Goal: Task Accomplishment & Management: Complete application form

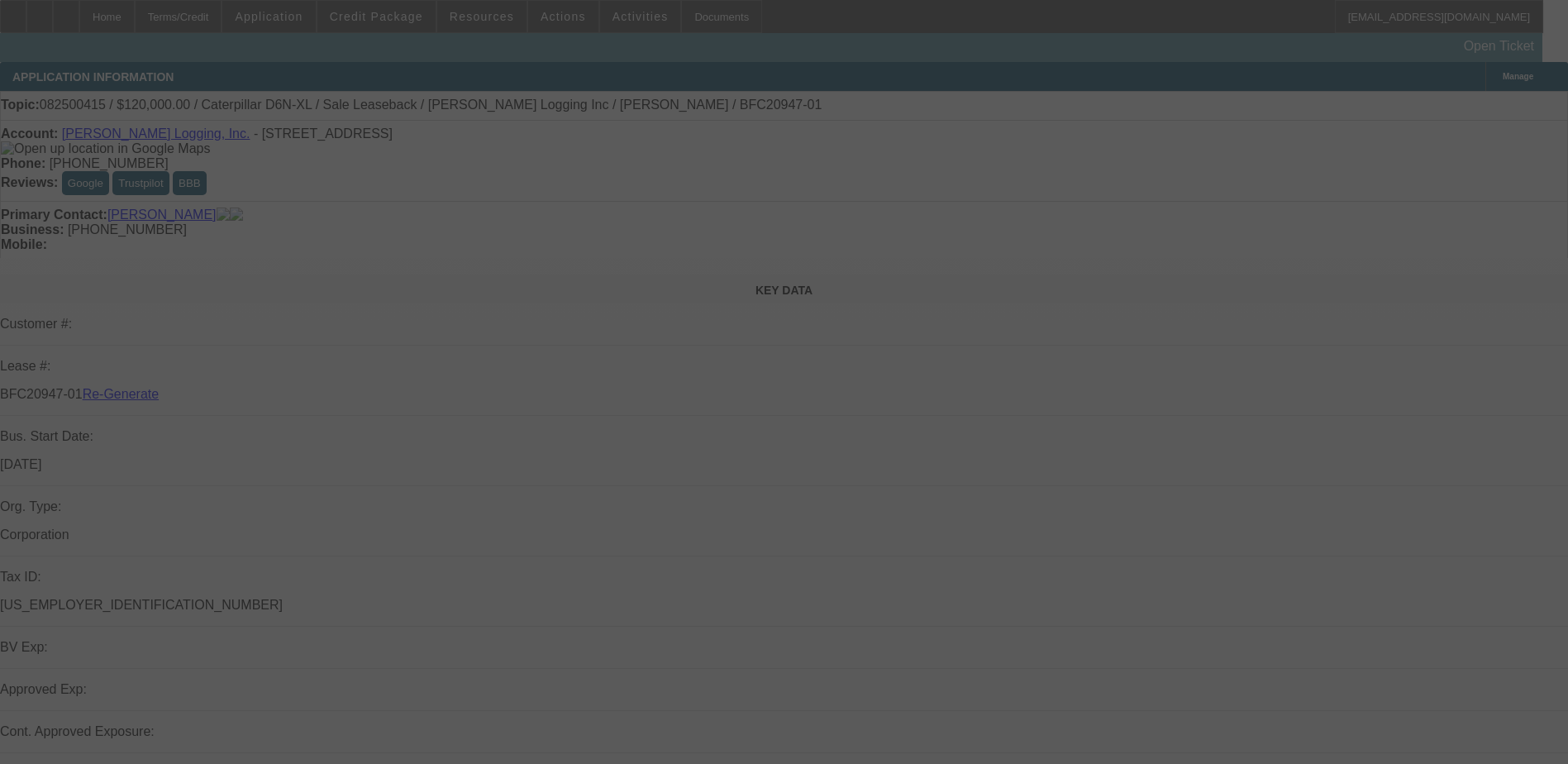
select select "3"
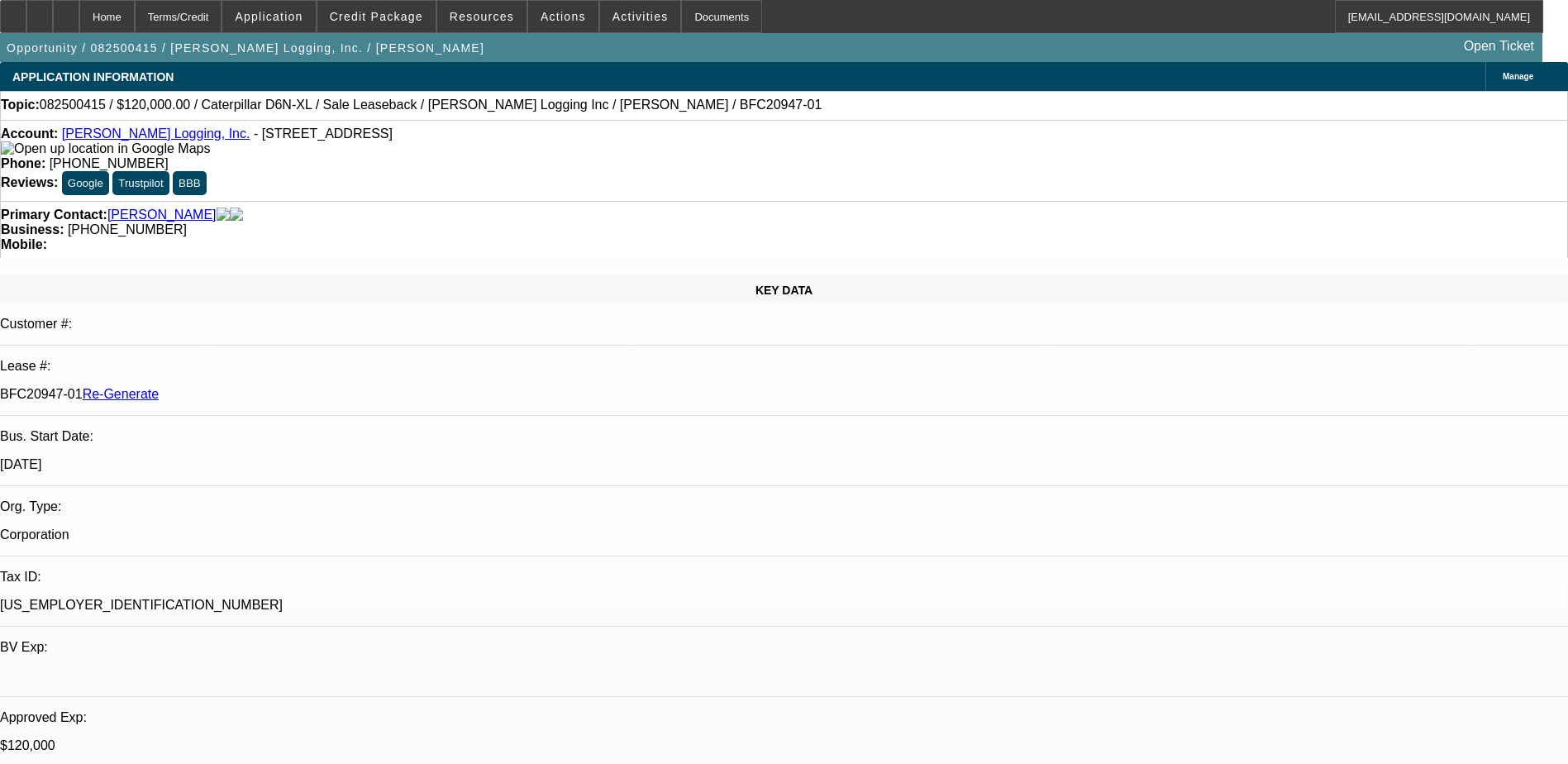
select select "0"
select select "2"
select select "0"
select select "1"
select select "2"
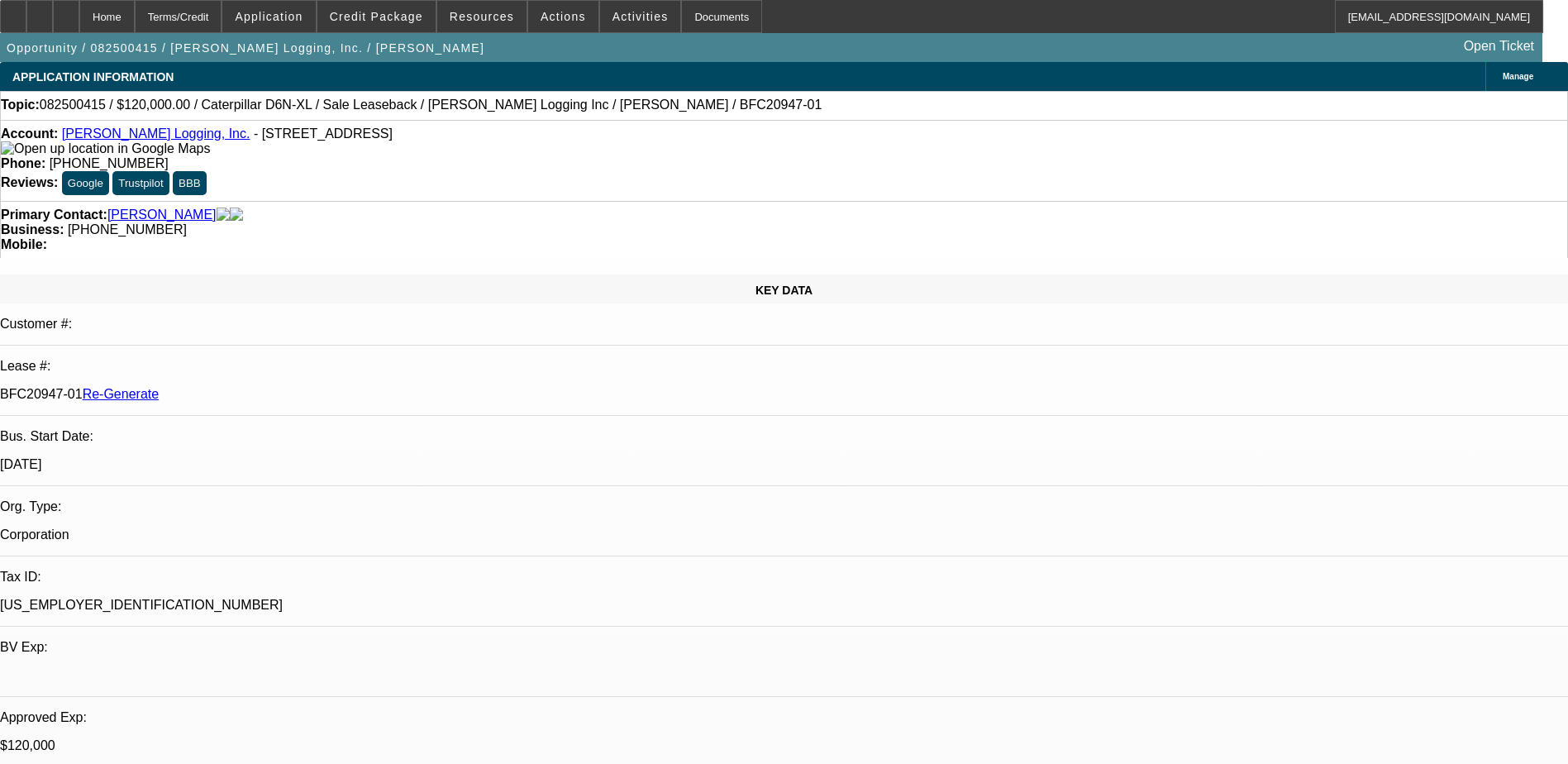
select select "6"
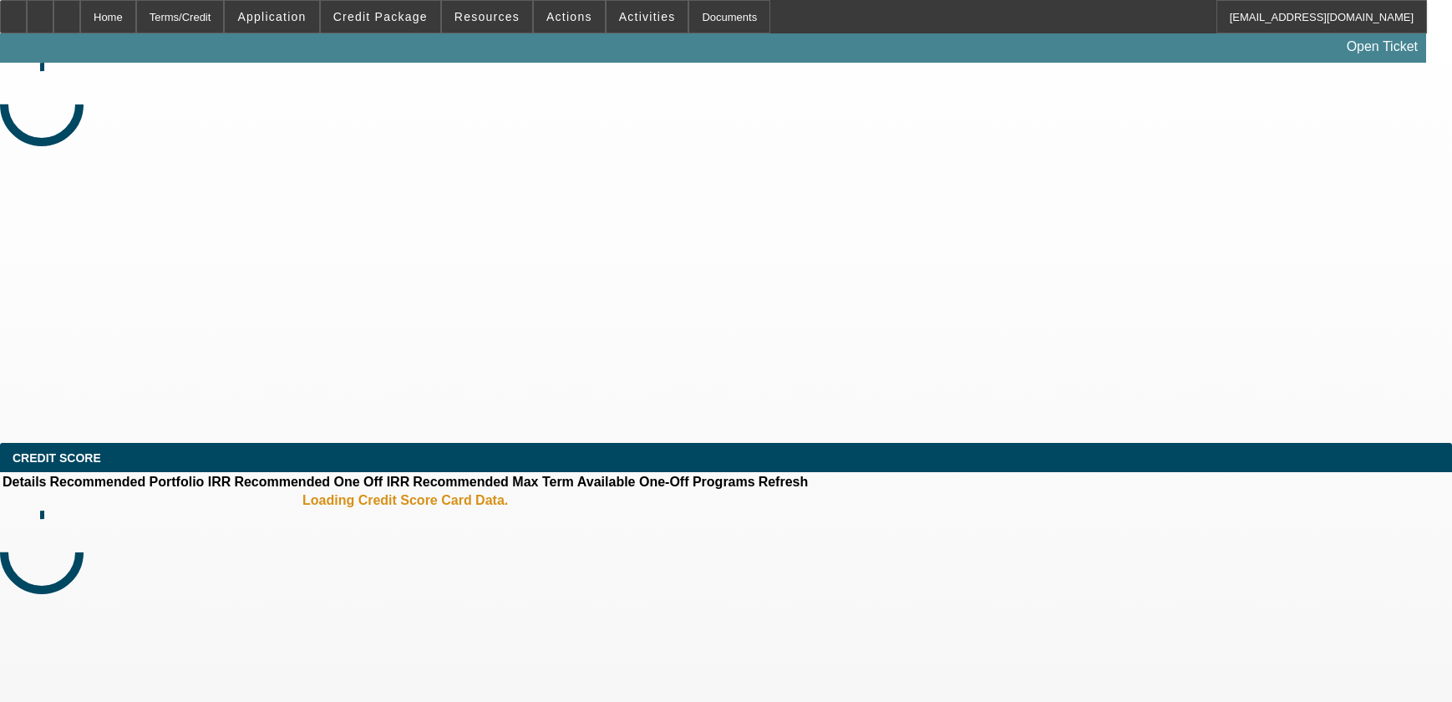
select select "3"
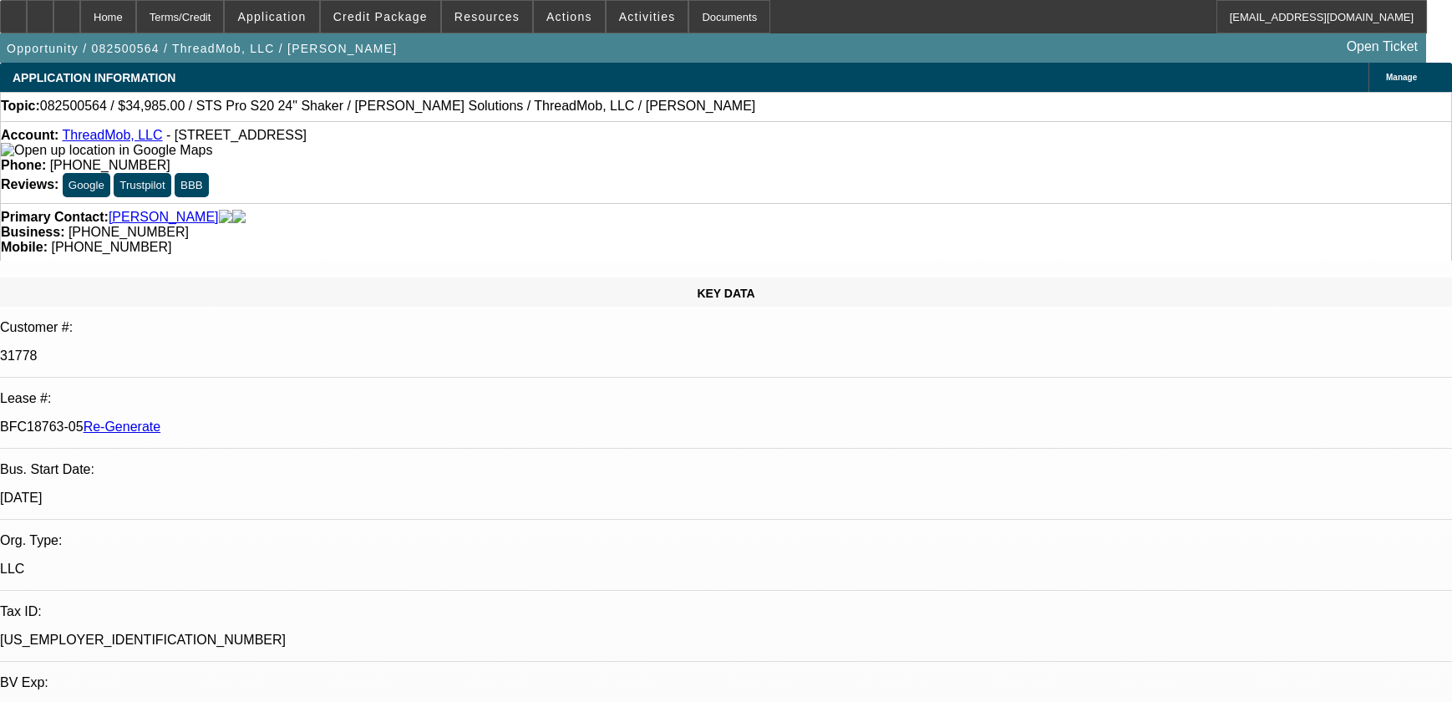
select select "0"
select select "6"
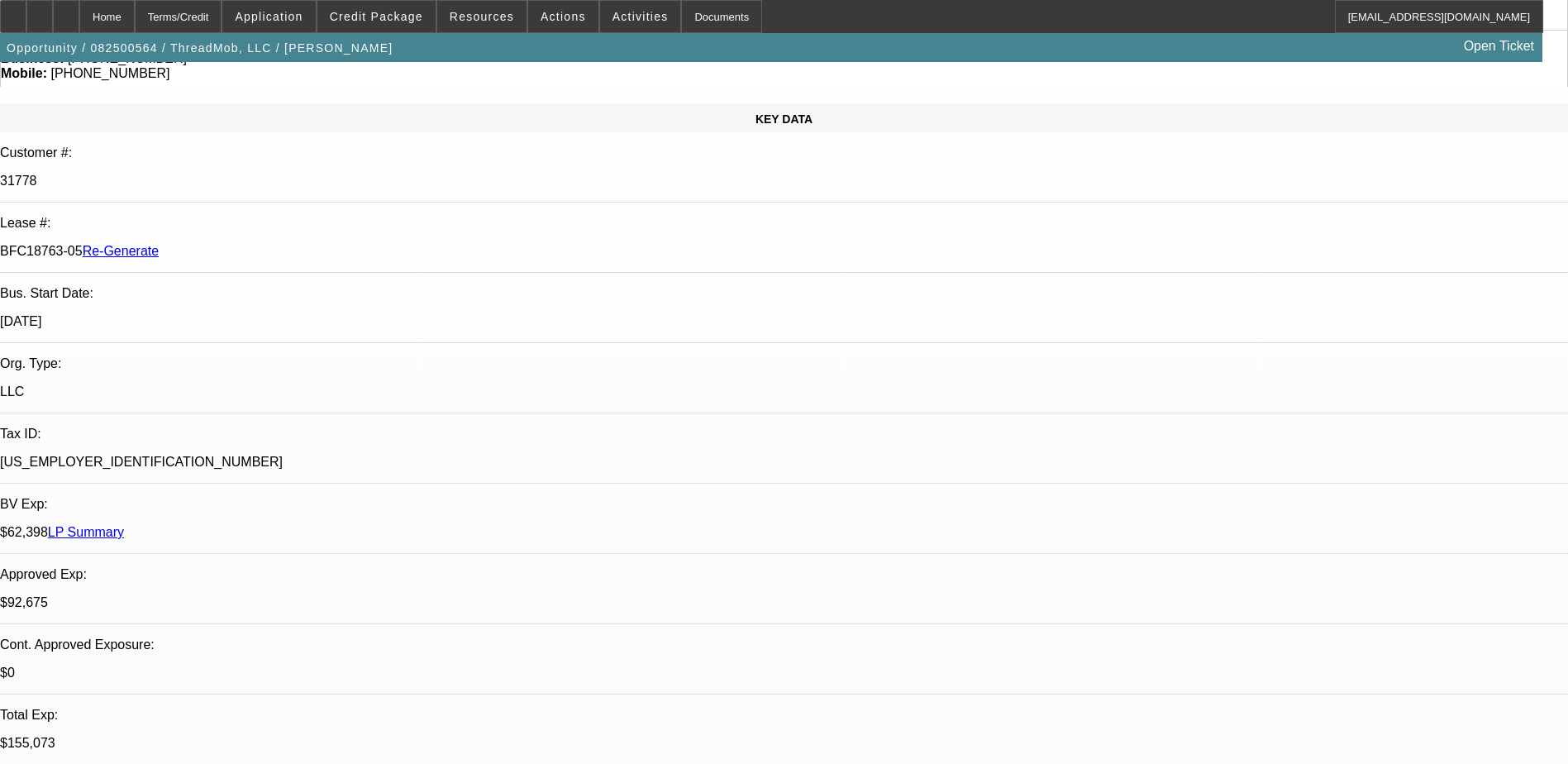
scroll to position [579, 0]
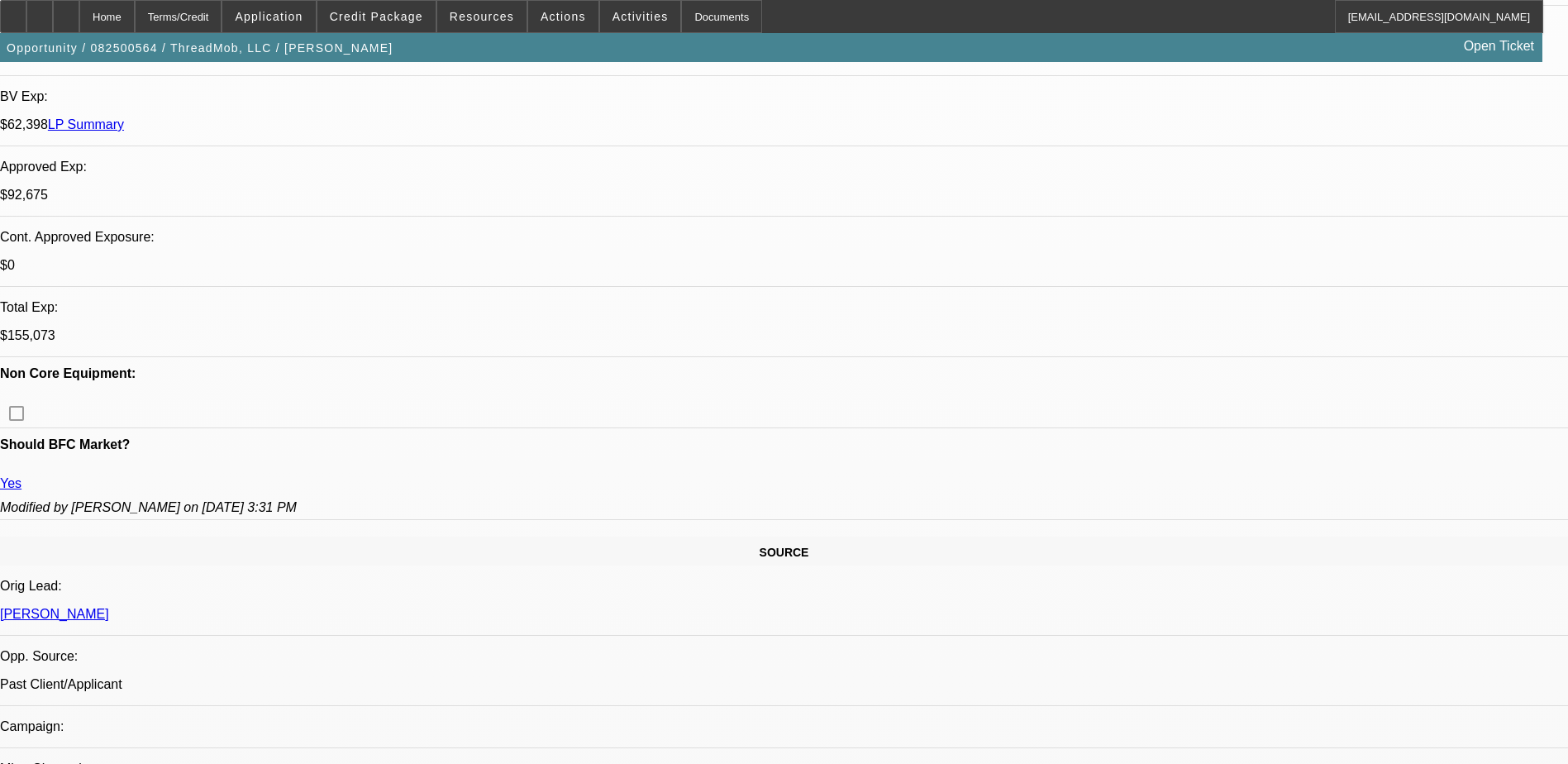
click at [681, 18] on div "Documents" at bounding box center [721, 16] width 81 height 33
click at [608, 7] on span at bounding box center [641, 17] width 81 height 40
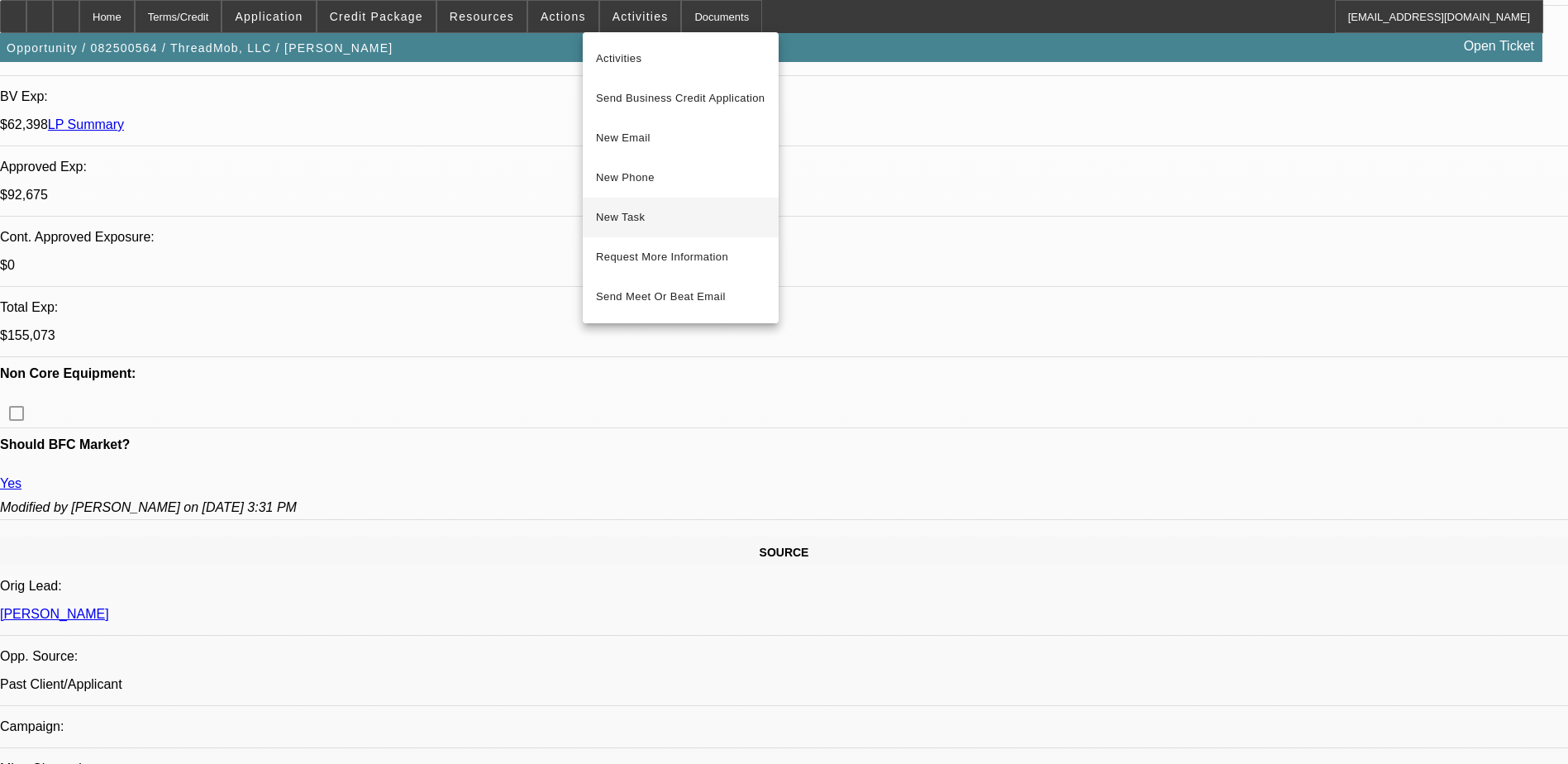
click at [661, 205] on button "New Task" at bounding box center [681, 218] width 196 height 40
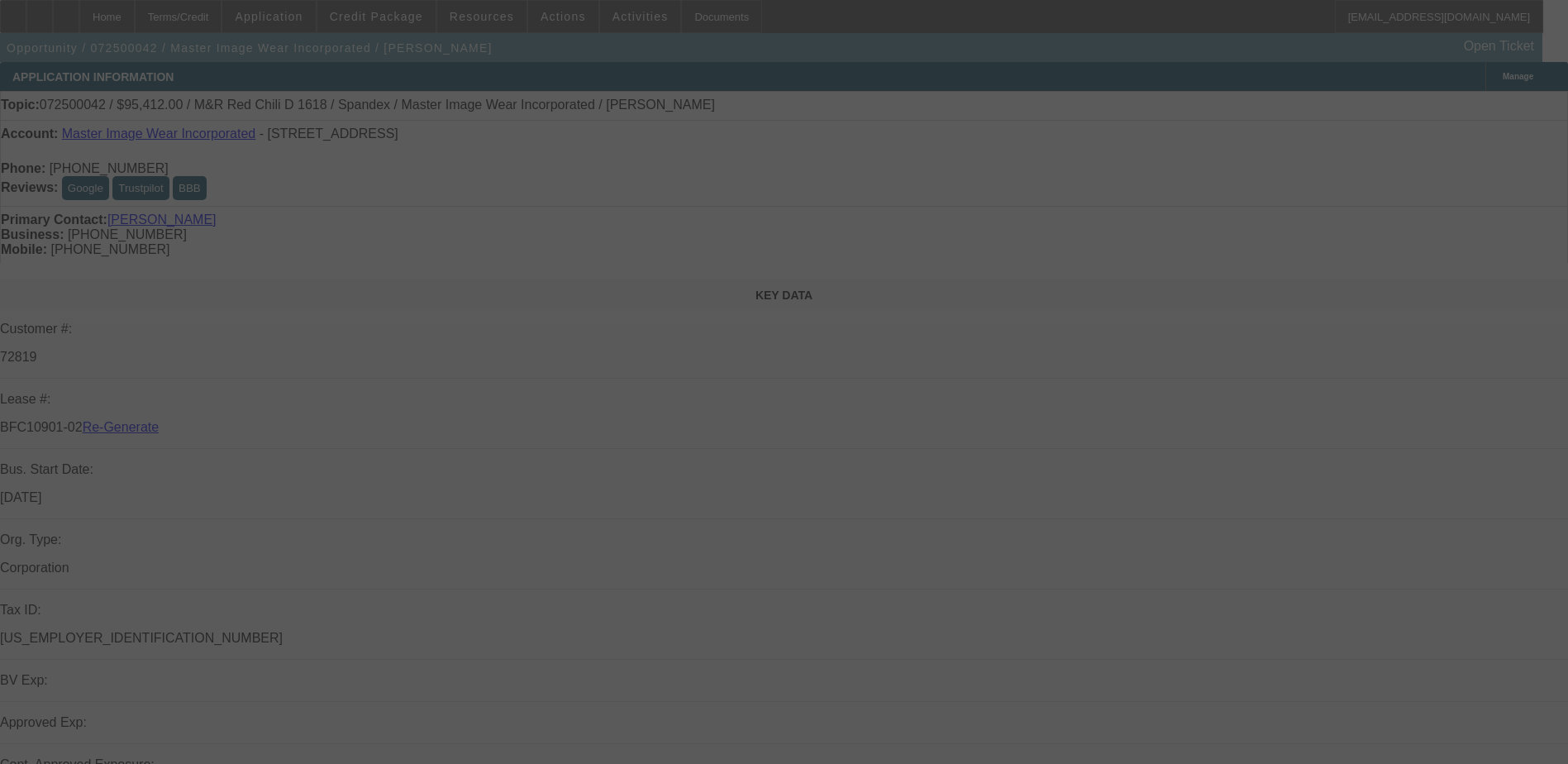
select select "3"
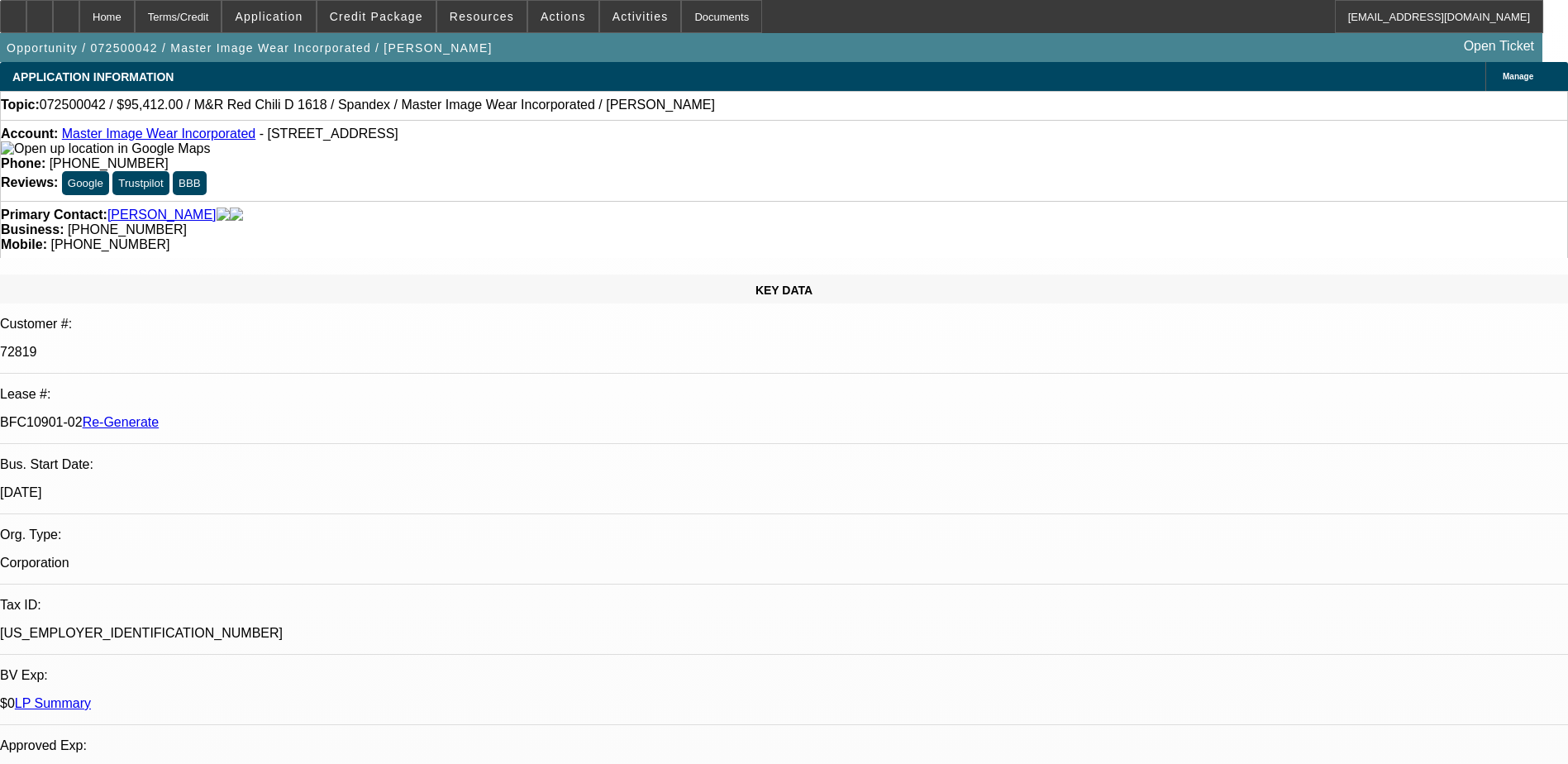
select select "0"
select select "0.1"
select select "1"
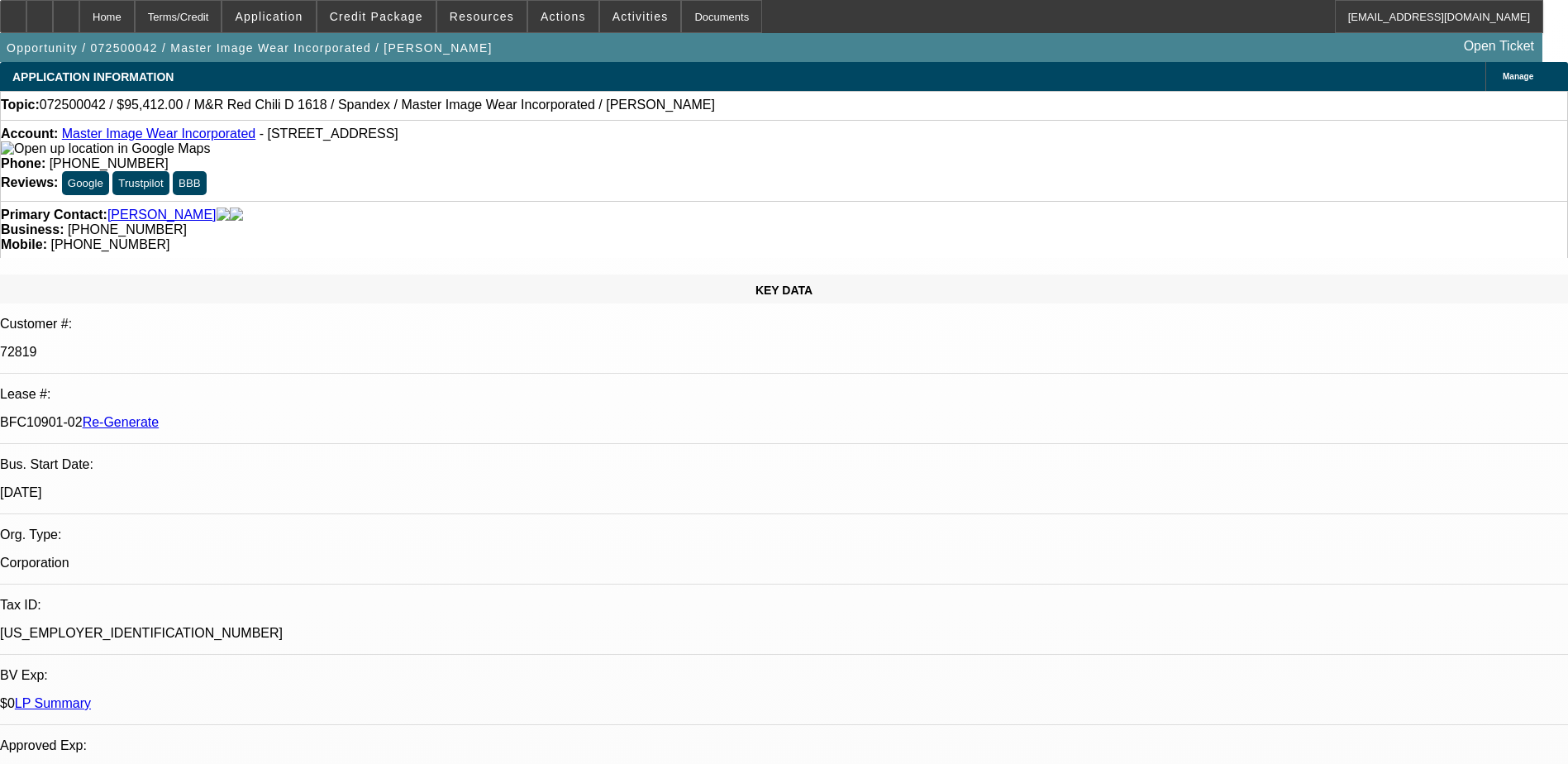
select select "4"
click at [214, 7] on div "Terms/Credit" at bounding box center [178, 16] width 88 height 33
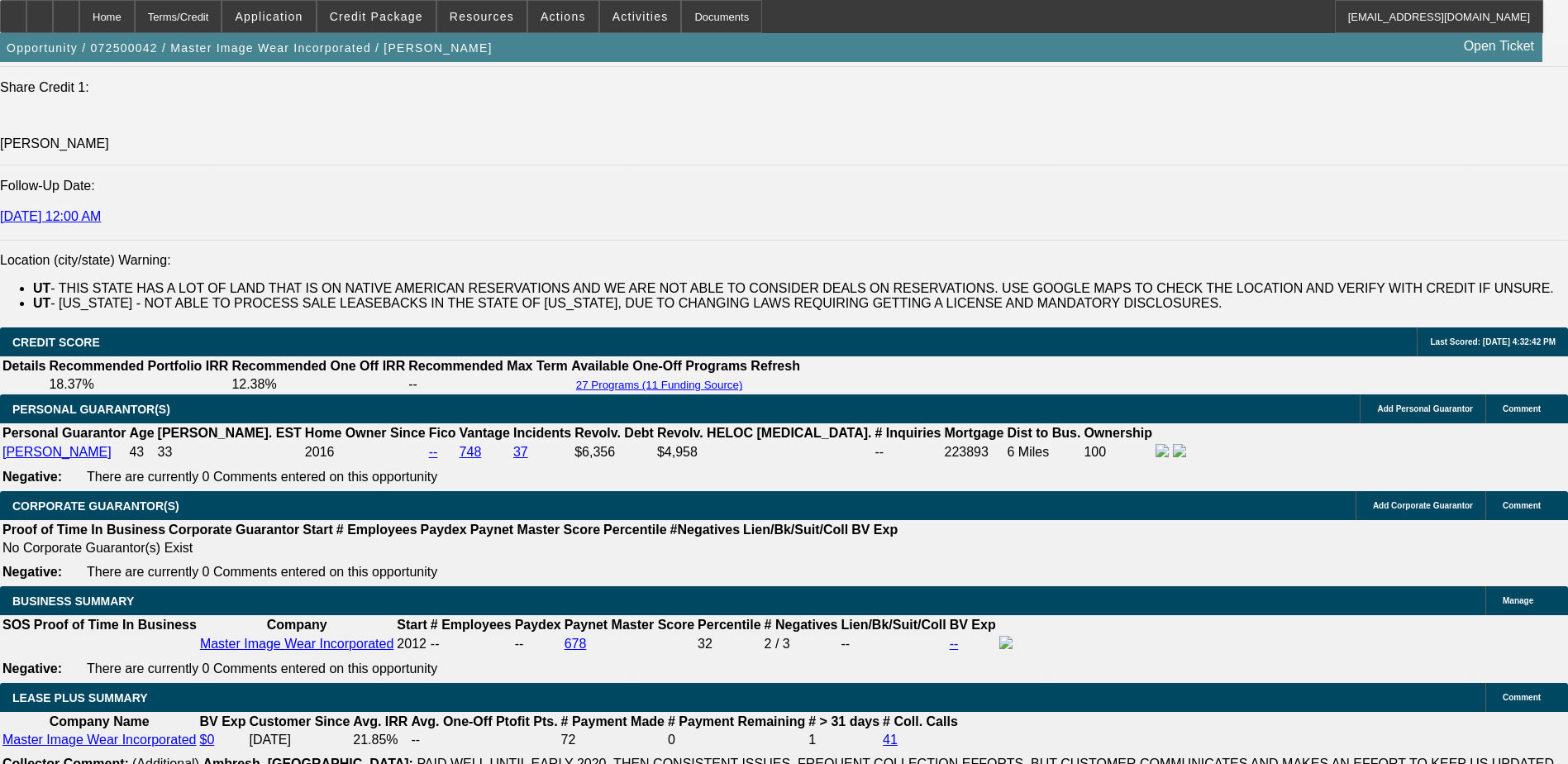
scroll to position [2313, 0]
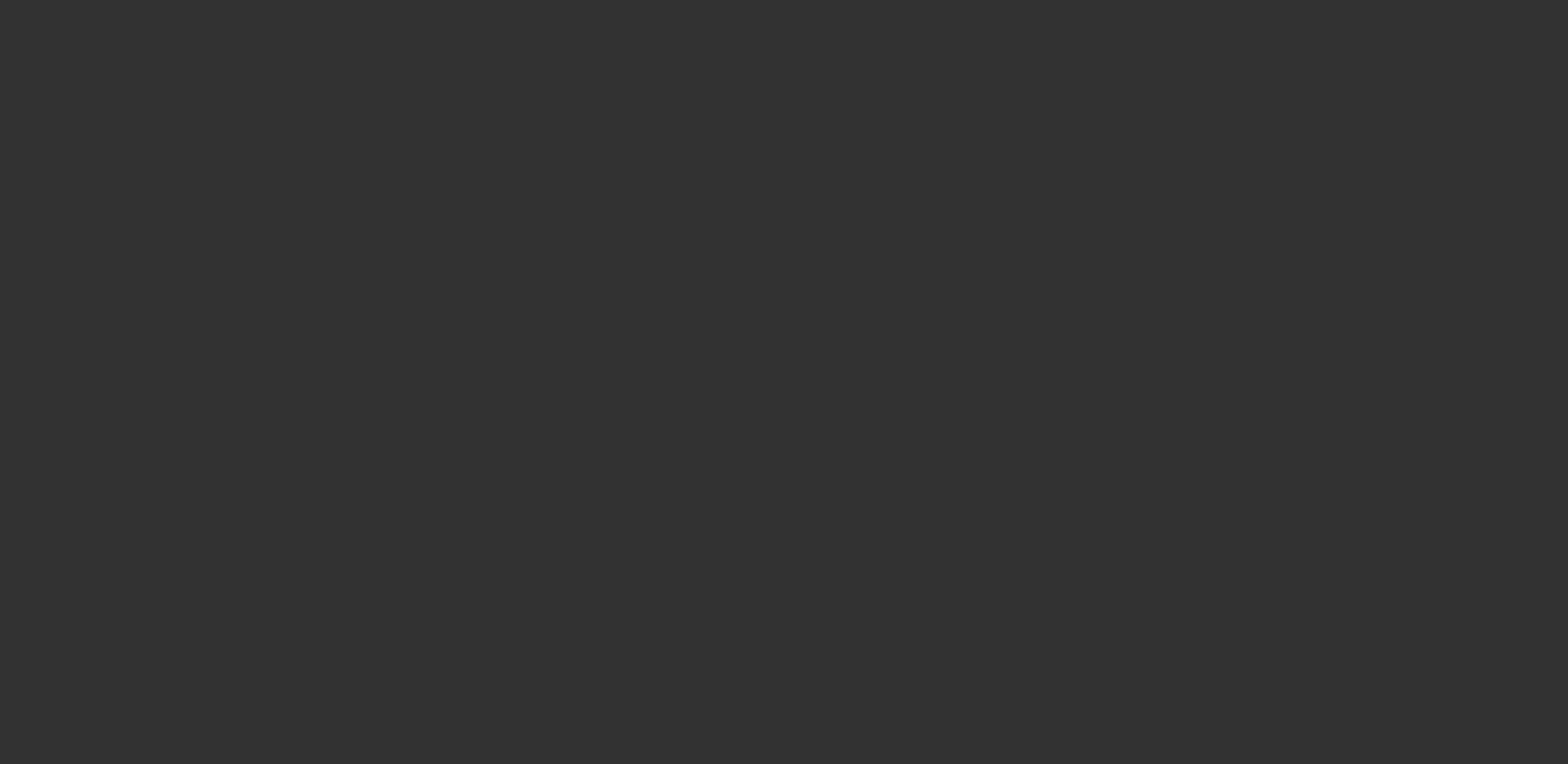
select select "3"
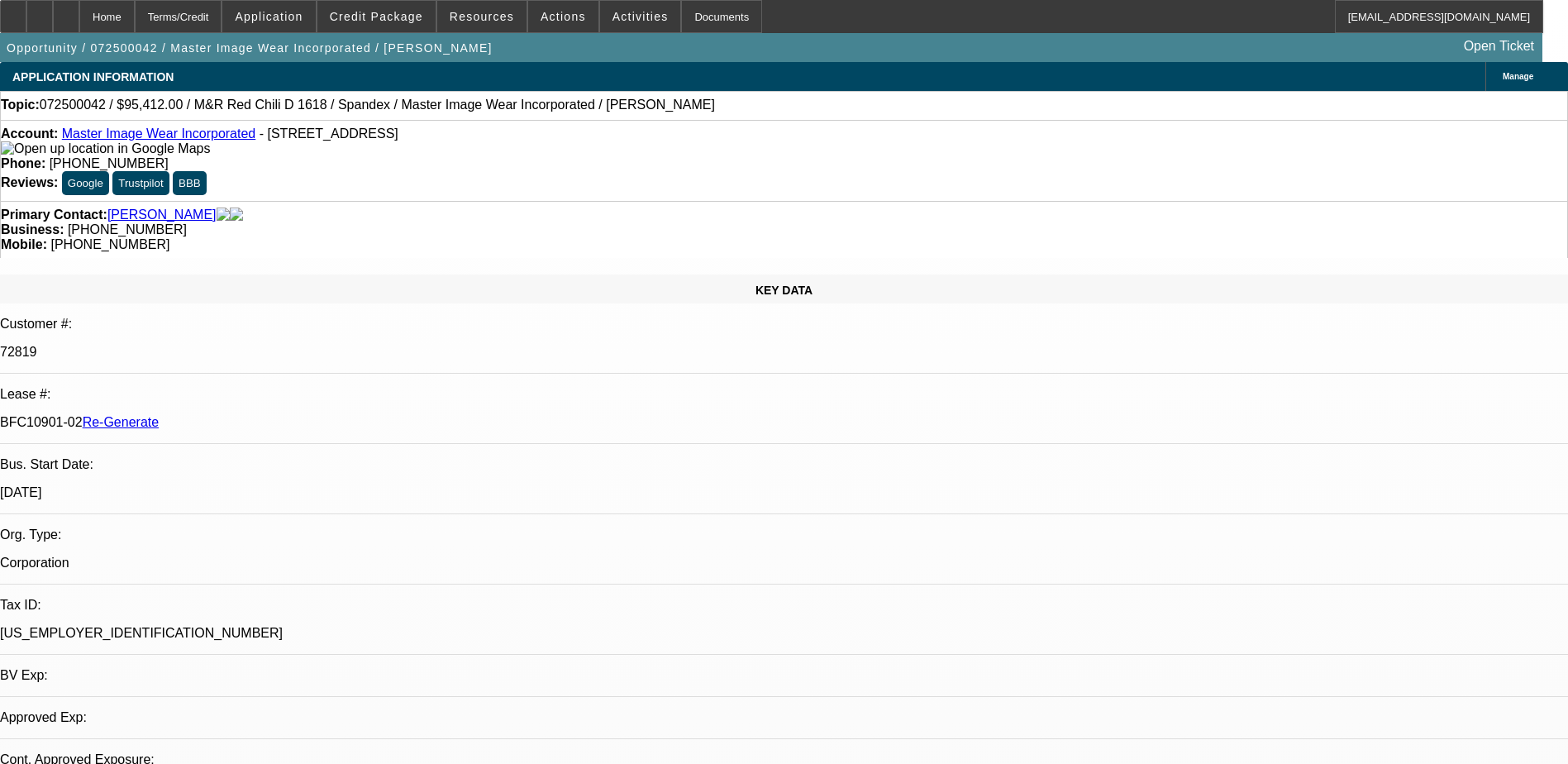
select select "0"
select select "0.1"
select select "1"
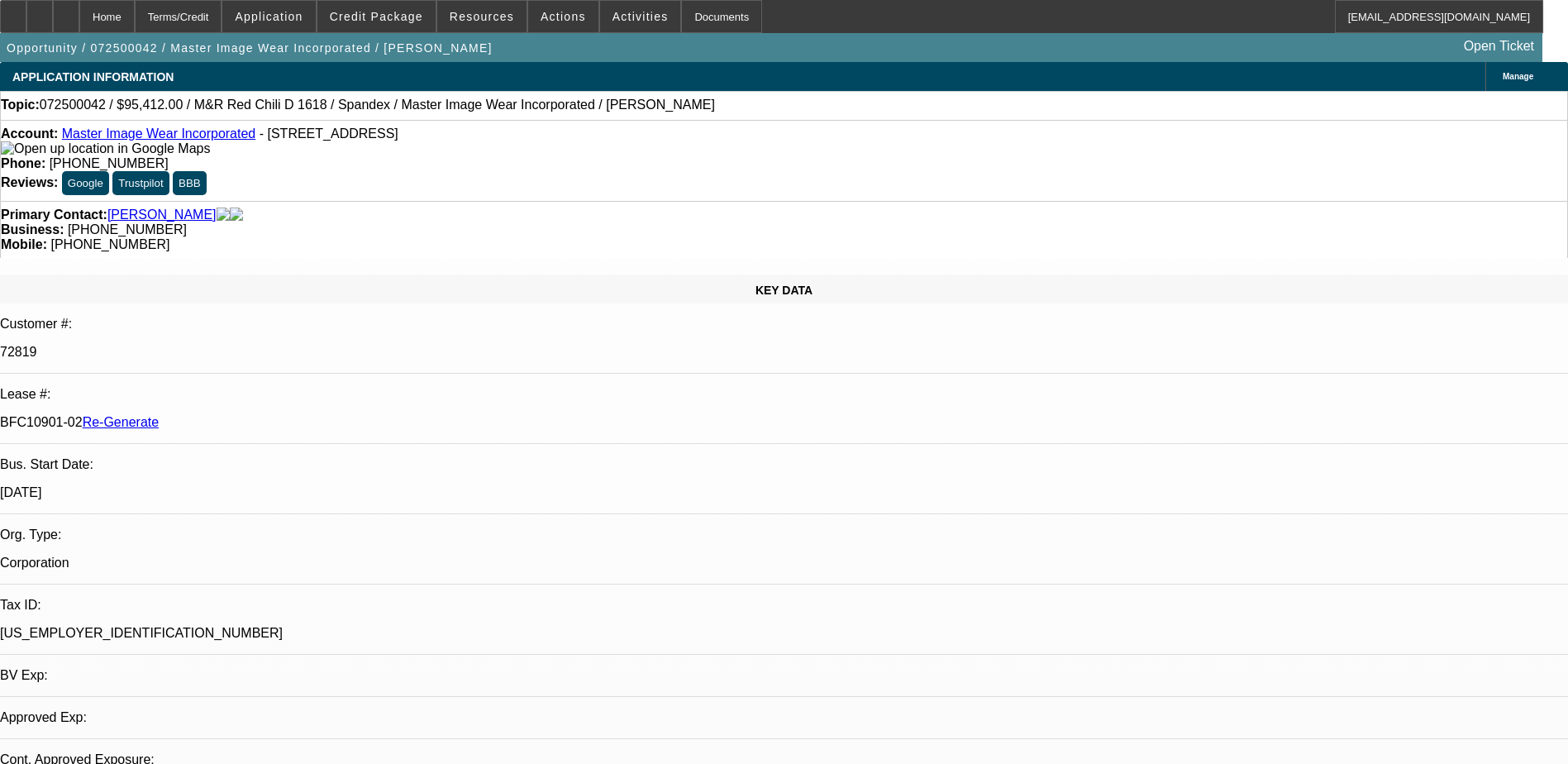
select select "4"
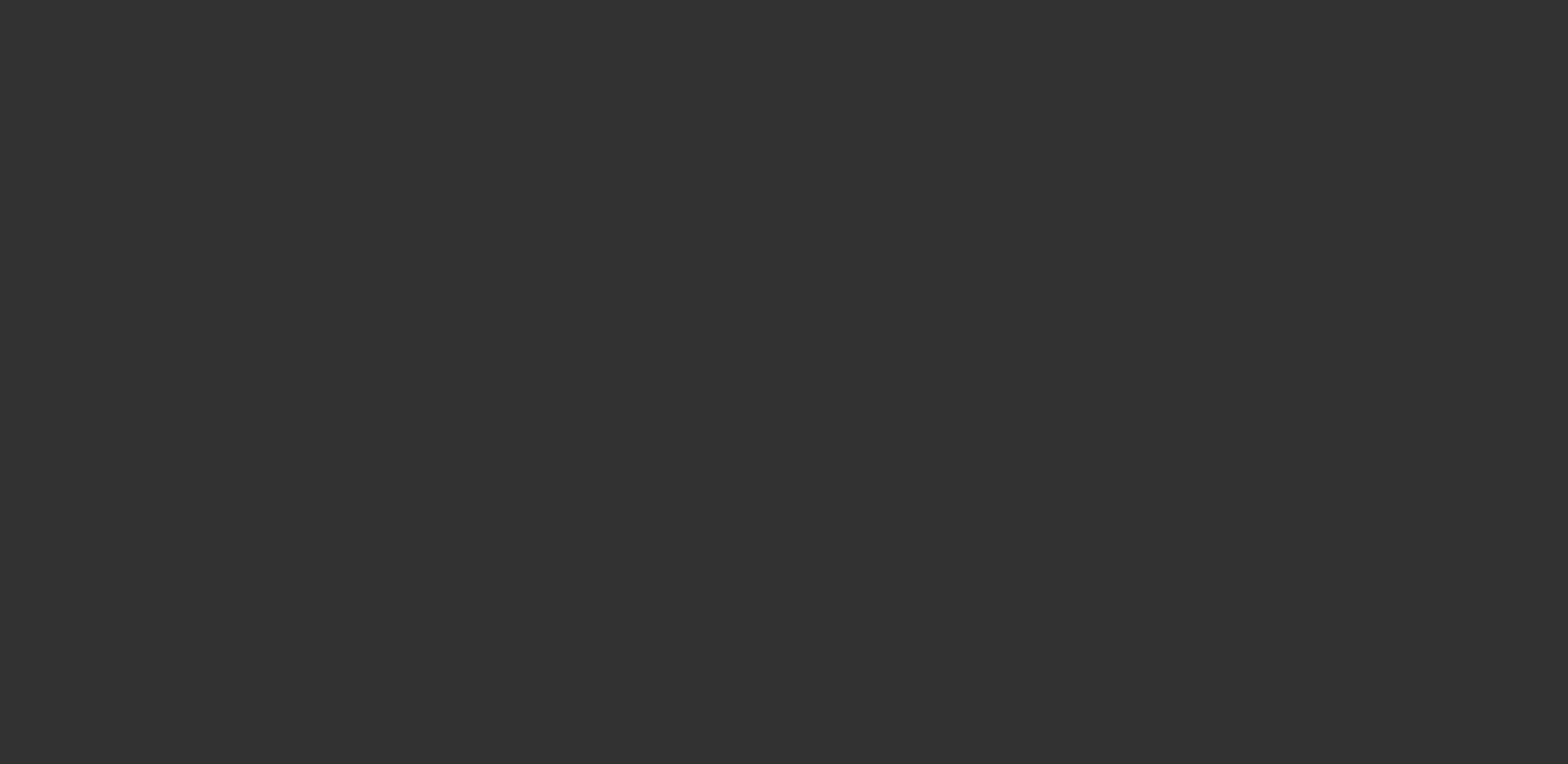
select select "4"
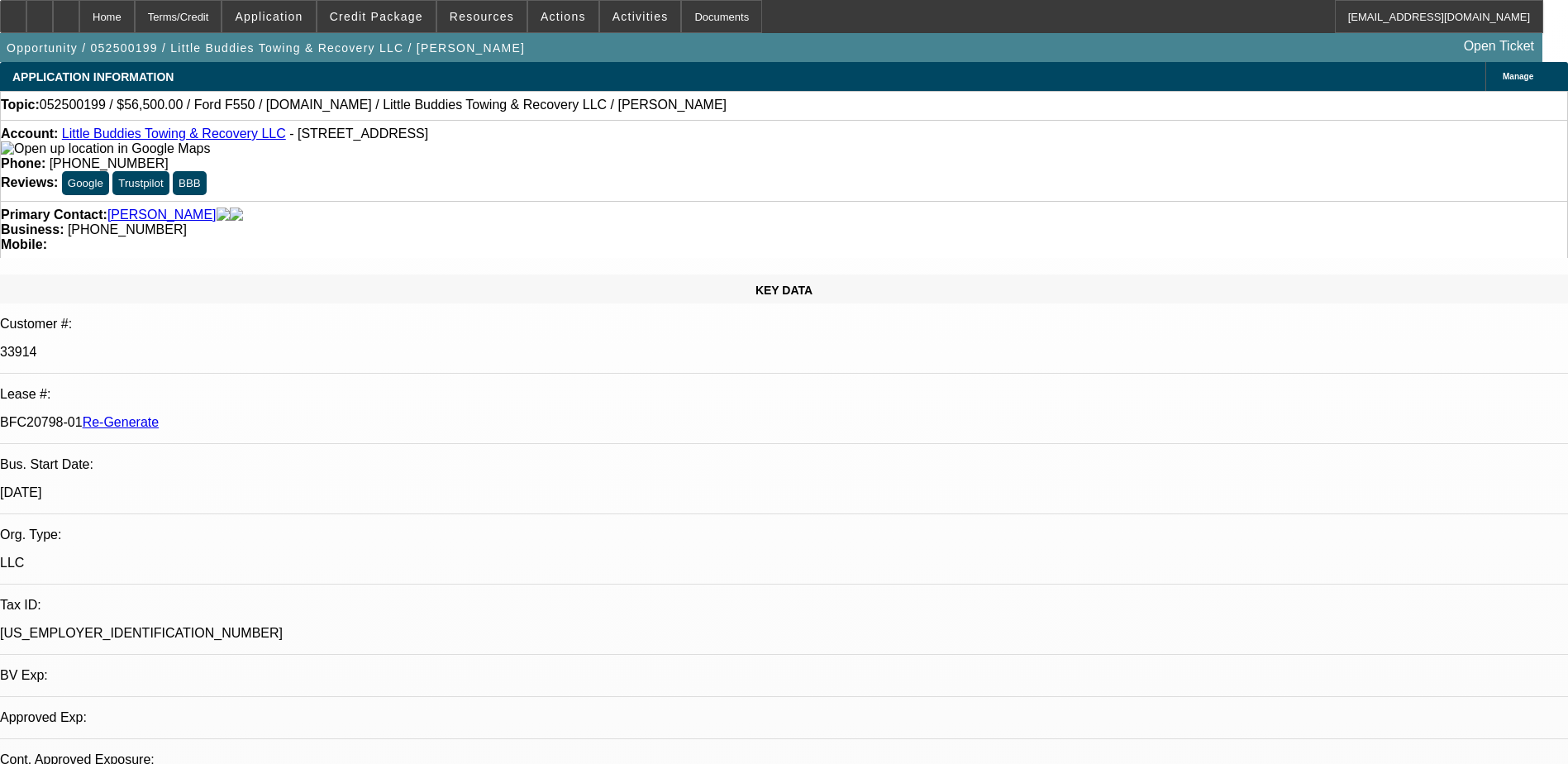
select select "0"
select select "2"
select select "0"
select select "1"
select select "2"
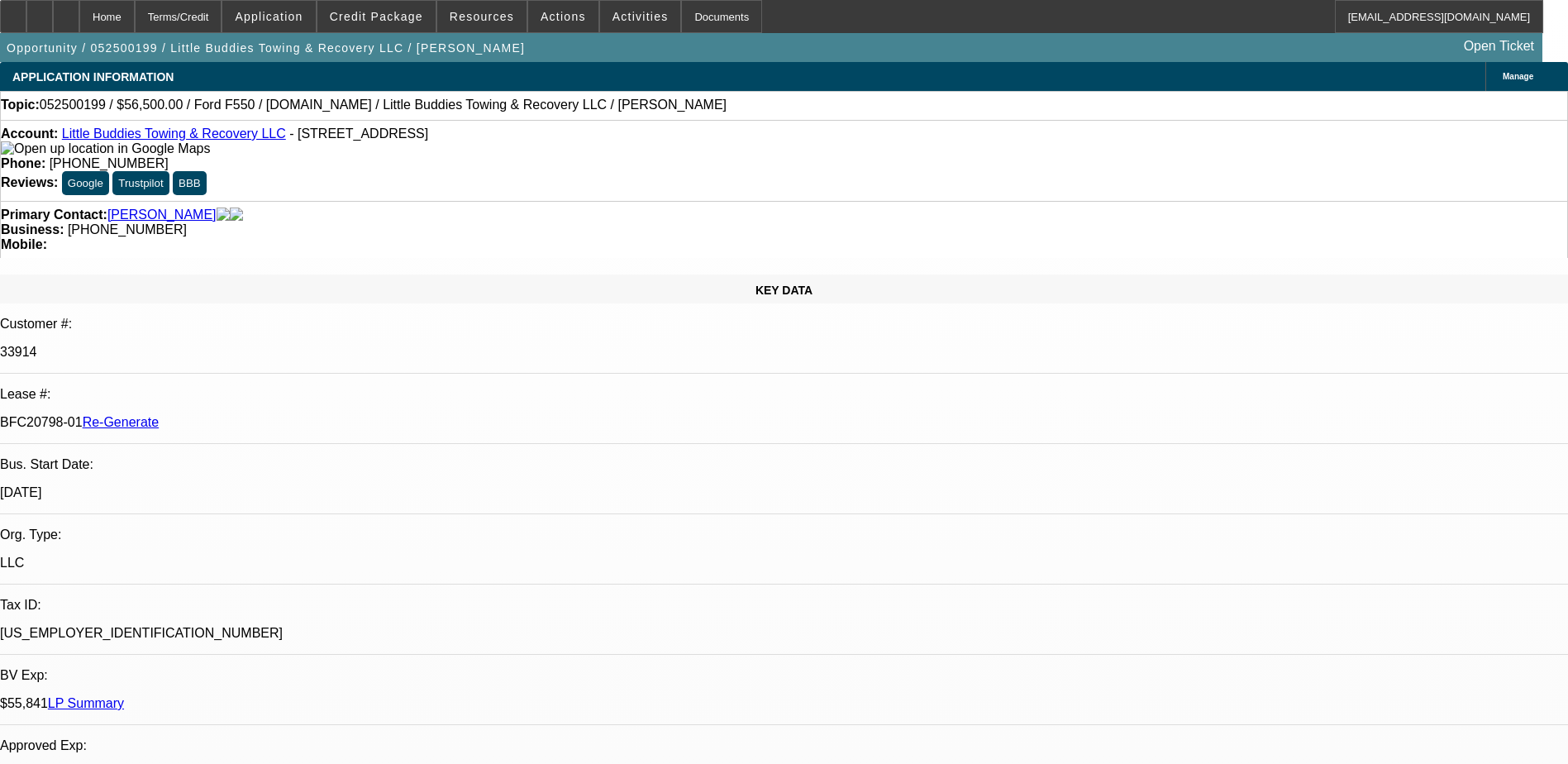
select select "6"
click at [1291, 190] on button "reply_all Reply All" at bounding box center [1284, 202] width 104 height 40
